Goal: Transaction & Acquisition: Book appointment/travel/reservation

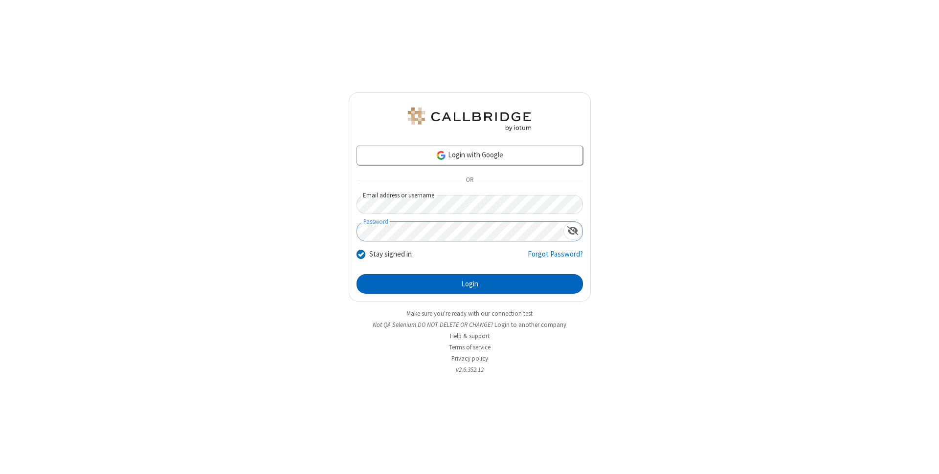
click at [469, 284] on button "Login" at bounding box center [469, 284] width 226 height 20
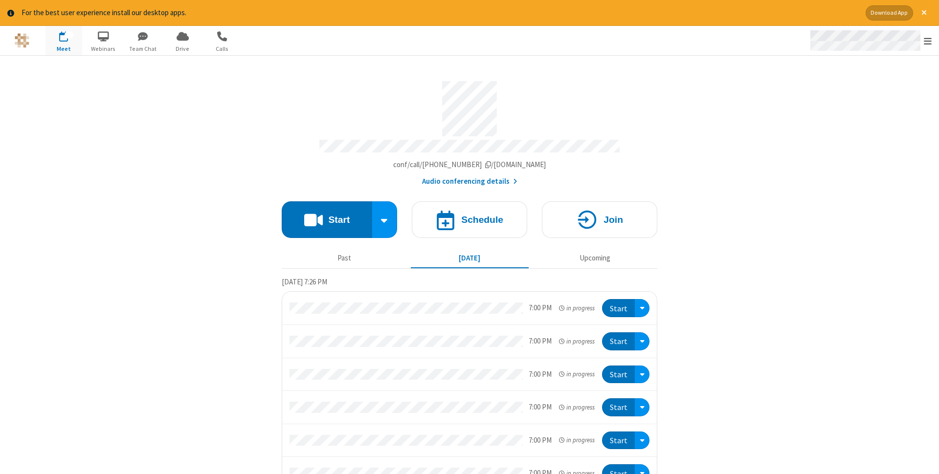
click at [928, 41] on span "Open menu" at bounding box center [928, 41] width 8 height 10
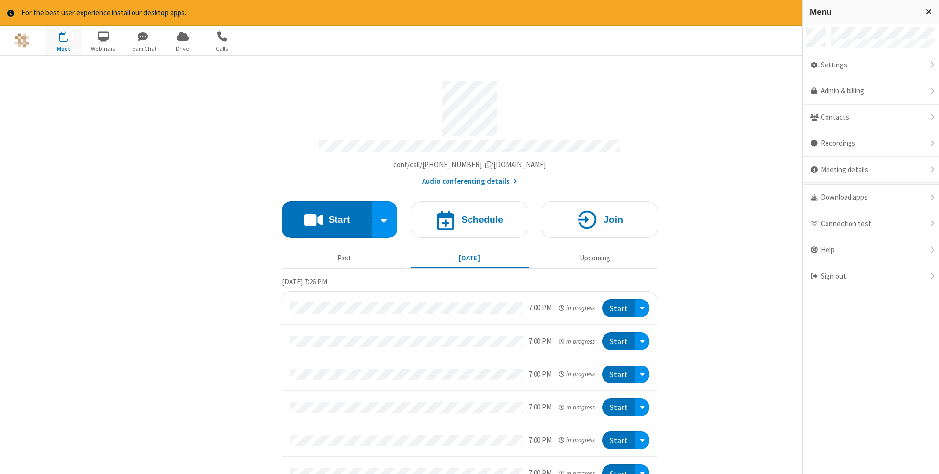
click at [64, 40] on span "button" at bounding box center [63, 36] width 37 height 17
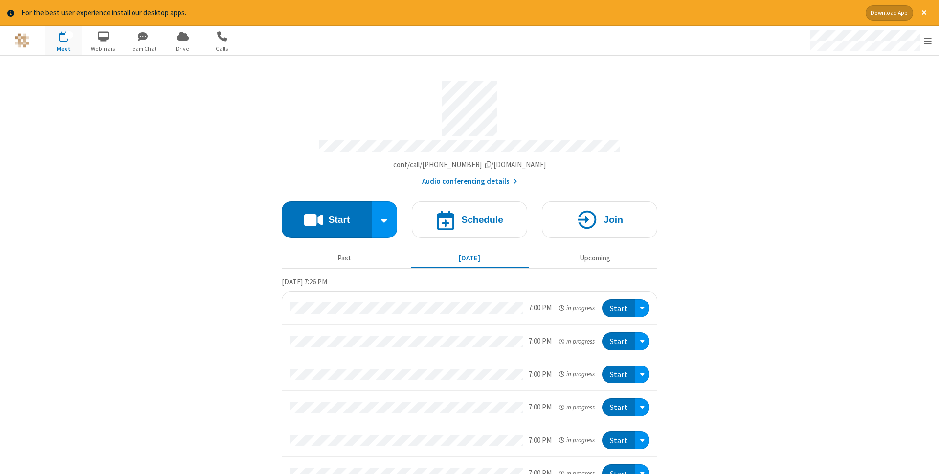
click at [64, 40] on span "button" at bounding box center [63, 36] width 37 height 17
click at [469, 217] on h4 "Schedule" at bounding box center [482, 219] width 42 height 9
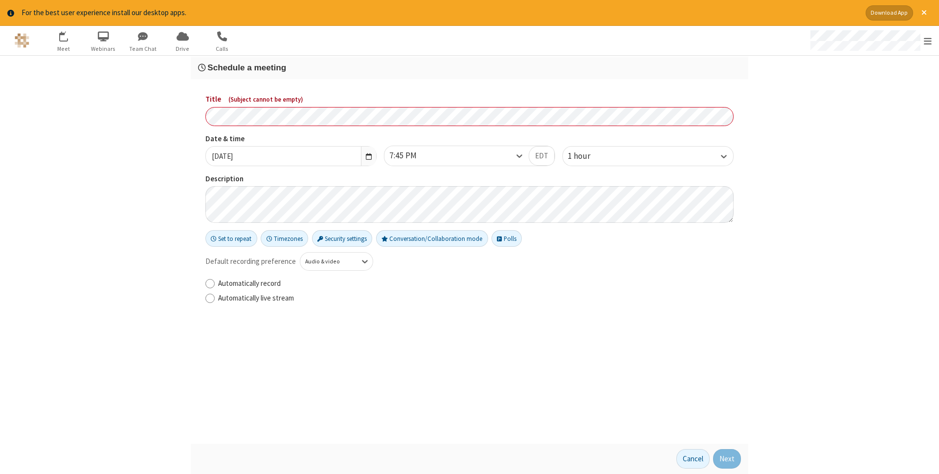
click at [469, 67] on h3 "Schedule a meeting" at bounding box center [469, 67] width 543 height 9
click at [727, 459] on button "Next" at bounding box center [727, 459] width 28 height 20
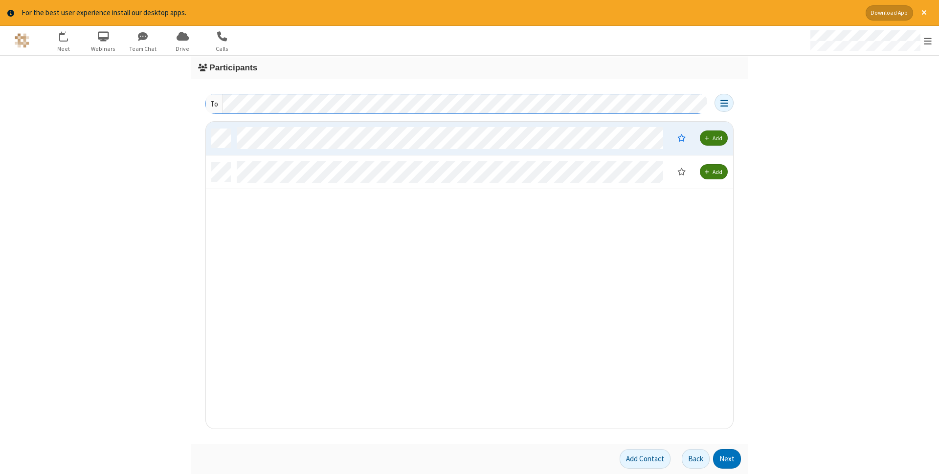
scroll to position [307, 527]
click at [727, 459] on button "Next" at bounding box center [727, 459] width 28 height 20
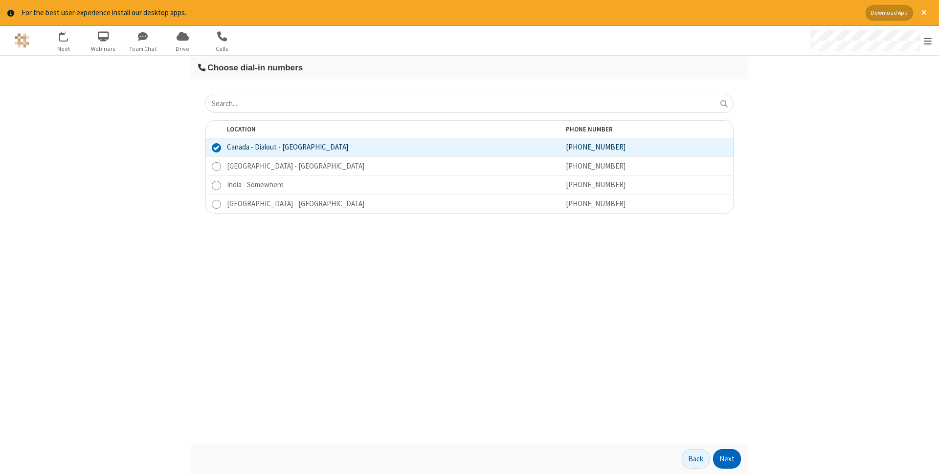
click at [727, 459] on button "Next" at bounding box center [727, 459] width 28 height 20
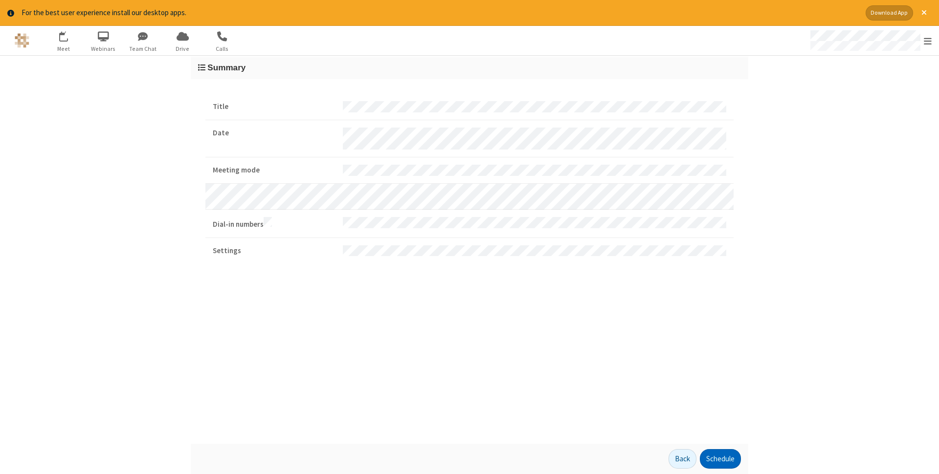
click at [720, 459] on button "Schedule" at bounding box center [720, 459] width 41 height 20
